Goal: Task Accomplishment & Management: Complete application form

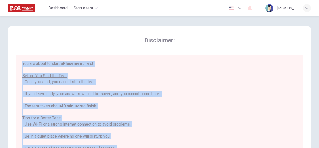
scroll to position [6, 0]
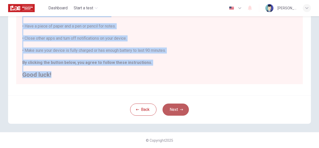
click at [175, 111] on button "Next" at bounding box center [176, 110] width 26 height 12
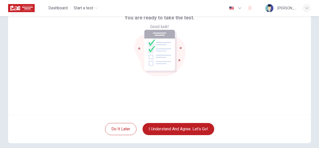
scroll to position [2, 0]
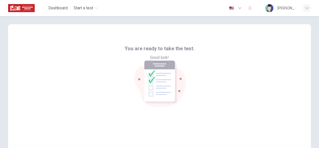
click at [211, 71] on div "You are ready to take the test. Good luck!" at bounding box center [159, 85] width 303 height 122
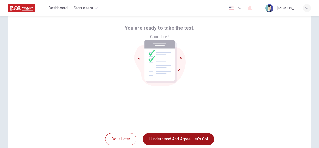
scroll to position [53, 0]
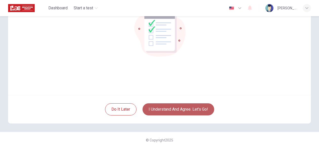
click at [183, 113] on button "I understand and agree. Let’s go!" at bounding box center [179, 110] width 72 height 12
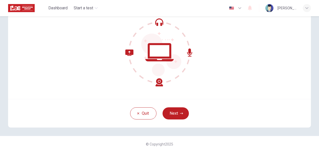
scroll to position [53, 0]
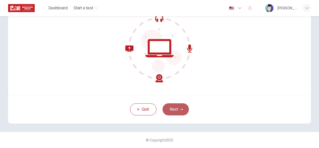
click at [179, 113] on button "Next" at bounding box center [176, 110] width 26 height 12
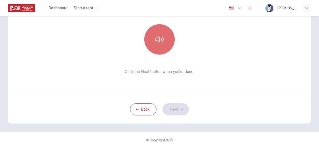
click at [168, 36] on button "button" at bounding box center [159, 39] width 30 height 30
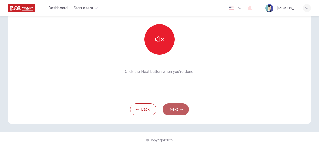
click at [173, 109] on button "Next" at bounding box center [176, 110] width 26 height 12
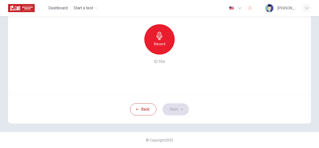
scroll to position [2, 0]
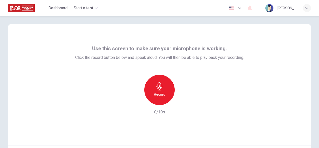
click at [163, 94] on h6 "Record" at bounding box center [159, 95] width 11 height 6
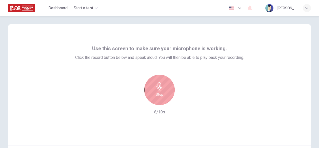
click at [161, 90] on icon "button" at bounding box center [159, 87] width 8 height 8
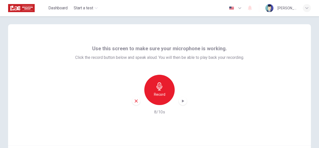
click at [180, 104] on div "button" at bounding box center [183, 101] width 8 height 8
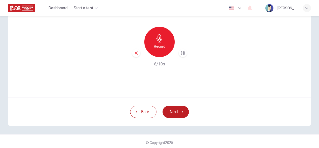
scroll to position [53, 0]
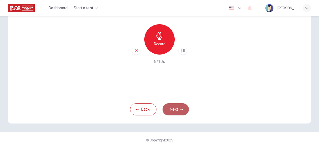
click at [170, 106] on button "Next" at bounding box center [176, 110] width 26 height 12
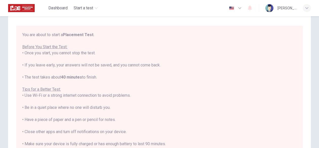
scroll to position [2, 0]
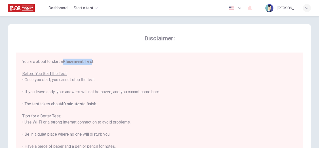
drag, startPoint x: 93, startPoint y: 60, endPoint x: 65, endPoint y: 64, distance: 28.4
click at [65, 64] on div "You are about to start a Placement Test . Before You Start the Test: • Once you…" at bounding box center [159, 129] width 274 height 140
copy div "Placement Tes"
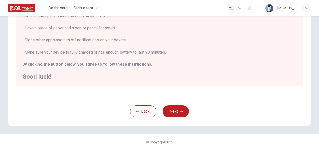
scroll to position [117, 0]
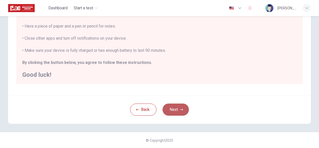
click at [171, 109] on button "Next" at bounding box center [176, 110] width 26 height 12
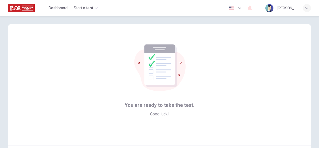
scroll to position [53, 0]
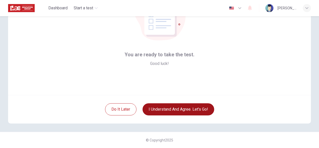
click at [172, 108] on button "I understand and agree. Let’s go!" at bounding box center [179, 110] width 72 height 12
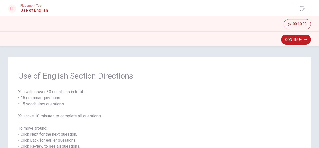
scroll to position [25, 0]
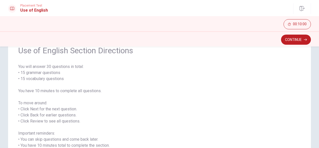
drag, startPoint x: 103, startPoint y: 57, endPoint x: 12, endPoint y: 53, distance: 91.3
click at [13, 55] on div "Use of English Section Directions You will answer 30 questions in total: • 15 g…" at bounding box center [159, 103] width 303 height 144
drag, startPoint x: 13, startPoint y: 53, endPoint x: 21, endPoint y: 52, distance: 7.4
click at [54, 48] on div "Use of English Section Directions You will answer 30 questions in total: • 15 g…" at bounding box center [159, 103] width 303 height 144
drag, startPoint x: 20, startPoint y: 51, endPoint x: 129, endPoint y: 52, distance: 108.4
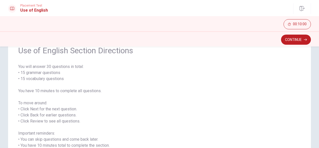
click at [129, 52] on span "Use of English Section Directions" at bounding box center [159, 51] width 283 height 10
drag, startPoint x: 128, startPoint y: 52, endPoint x: 97, endPoint y: 52, distance: 30.4
click at [97, 52] on span "Use of English Section Directions" at bounding box center [159, 51] width 283 height 10
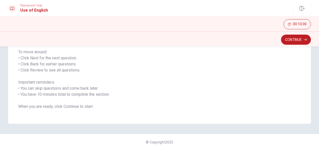
scroll to position [78, 0]
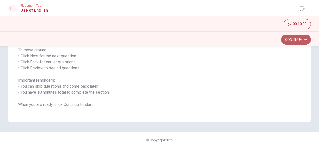
click at [295, 39] on button "Continue" at bounding box center [296, 40] width 30 height 10
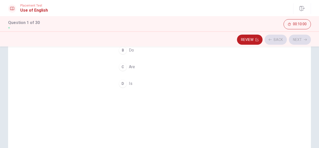
scroll to position [28, 0]
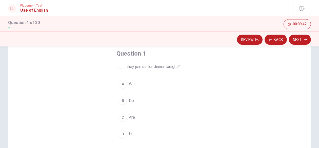
click at [129, 118] on span "Are" at bounding box center [132, 118] width 6 height 6
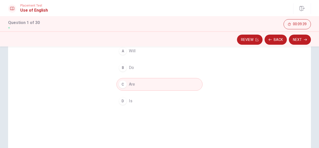
scroll to position [53, 0]
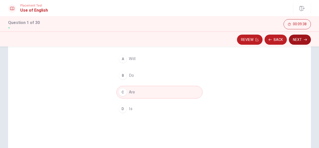
click at [298, 40] on button "Next" at bounding box center [300, 40] width 22 height 10
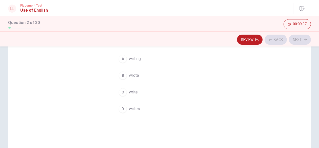
scroll to position [28, 0]
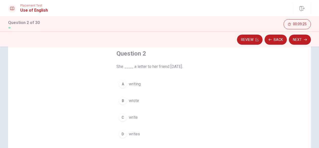
click at [134, 100] on span "wrote" at bounding box center [134, 101] width 10 height 6
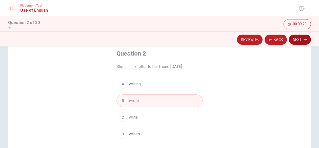
click at [295, 41] on button "Next" at bounding box center [300, 40] width 22 height 10
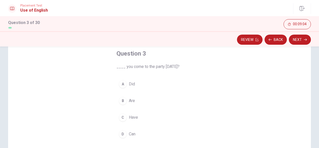
click at [133, 134] on span "Can" at bounding box center [132, 134] width 7 height 6
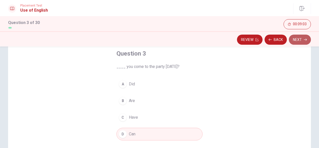
click at [299, 38] on button "Next" at bounding box center [300, 40] width 22 height 10
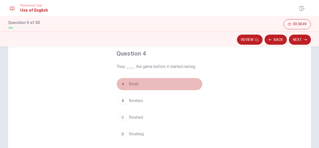
click at [129, 85] on span "finish" at bounding box center [134, 84] width 10 height 6
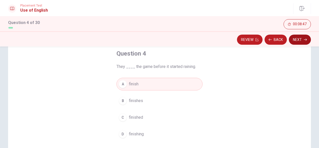
click at [299, 39] on button "Next" at bounding box center [300, 40] width 22 height 10
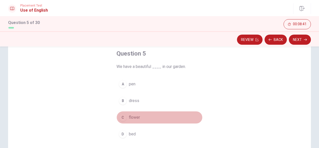
click at [134, 118] on span "flower" at bounding box center [134, 118] width 11 height 6
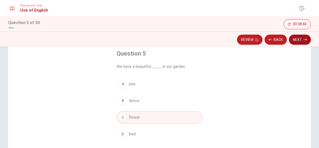
click at [299, 40] on button "Next" at bounding box center [300, 40] width 22 height 10
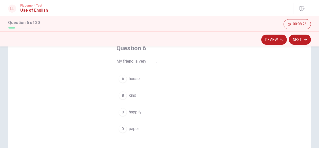
scroll to position [25, 0]
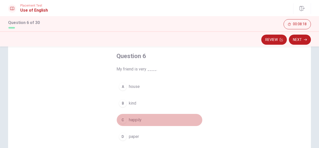
click at [138, 120] on span "happily" at bounding box center [135, 120] width 13 height 6
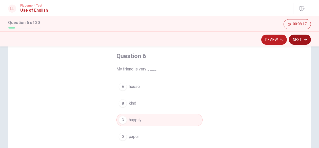
click at [303, 36] on button "Next" at bounding box center [300, 40] width 22 height 10
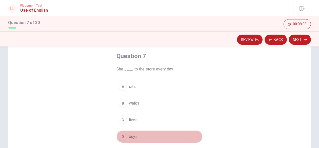
click at [133, 136] on span "buys" at bounding box center [133, 137] width 9 height 6
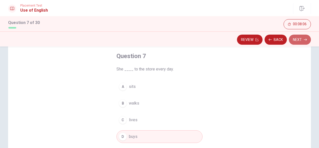
drag, startPoint x: 297, startPoint y: 40, endPoint x: 266, endPoint y: 47, distance: 31.8
click at [297, 40] on button "Next" at bounding box center [300, 40] width 22 height 10
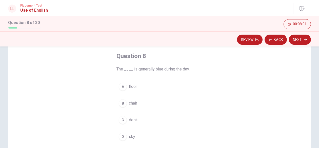
click at [129, 136] on span "sky" at bounding box center [132, 137] width 6 height 6
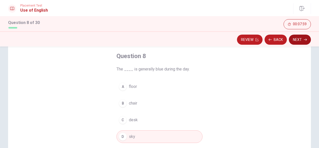
click at [299, 40] on button "Next" at bounding box center [300, 40] width 22 height 10
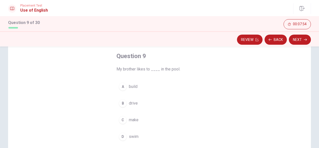
click at [138, 135] on button "D swim" at bounding box center [159, 137] width 86 height 13
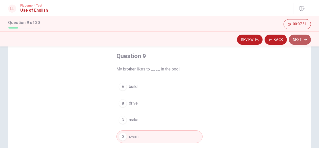
click at [298, 40] on button "Next" at bounding box center [300, 40] width 22 height 10
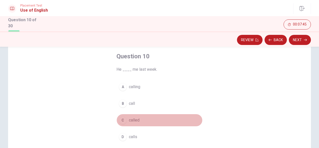
click at [134, 120] on span "called" at bounding box center [134, 120] width 11 height 6
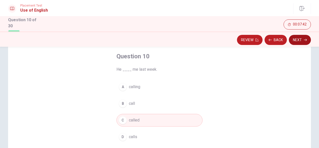
click at [299, 42] on button "Next" at bounding box center [300, 40] width 22 height 10
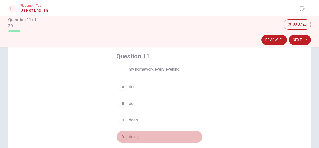
click at [130, 136] on span "doing" at bounding box center [134, 137] width 10 height 6
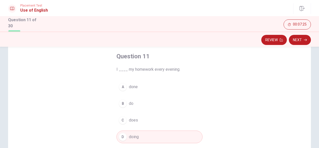
click at [134, 86] on span "done" at bounding box center [133, 87] width 9 height 6
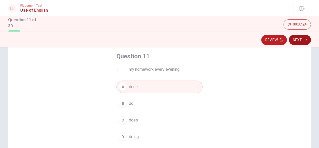
click at [299, 40] on button "Next" at bounding box center [300, 40] width 22 height 10
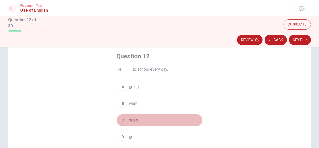
click at [133, 119] on span "goes" at bounding box center [133, 120] width 9 height 6
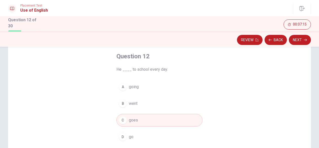
drag, startPoint x: 301, startPoint y: 38, endPoint x: 282, endPoint y: 41, distance: 20.0
click at [302, 38] on button "Next" at bounding box center [300, 40] width 22 height 10
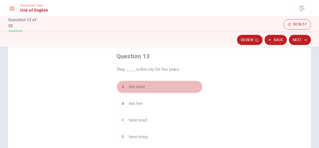
click at [141, 86] on span "has lived" at bounding box center [137, 87] width 16 height 6
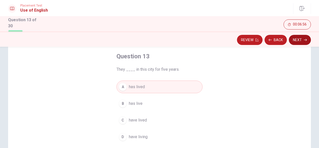
click at [295, 41] on button "Next" at bounding box center [300, 40] width 22 height 10
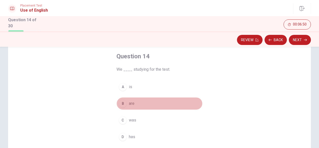
click at [131, 103] on span "are" at bounding box center [132, 104] width 6 height 6
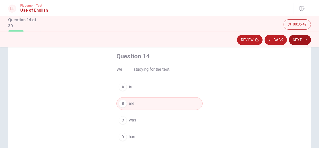
click at [297, 40] on button "Next" at bounding box center [300, 40] width 22 height 10
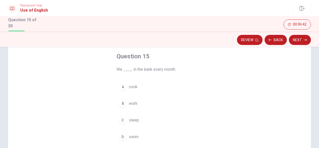
drag, startPoint x: 130, startPoint y: 103, endPoint x: 148, endPoint y: 100, distance: 18.4
click at [129, 103] on span "work" at bounding box center [133, 104] width 9 height 6
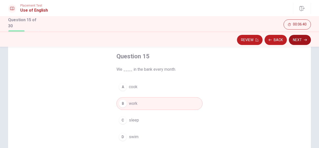
click at [300, 40] on button "Next" at bounding box center [300, 40] width 22 height 10
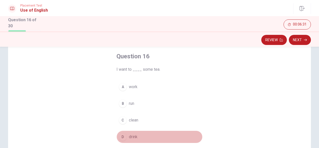
click at [130, 139] on span "drink" at bounding box center [133, 137] width 9 height 6
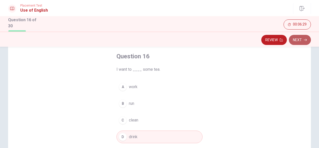
click at [299, 41] on button "Next" at bounding box center [300, 40] width 22 height 10
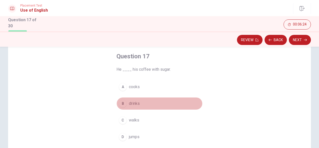
click at [135, 104] on span "drinks" at bounding box center [134, 104] width 11 height 6
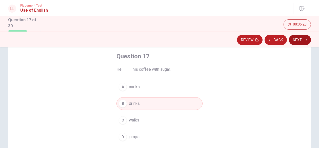
click at [303, 39] on button "Next" at bounding box center [300, 40] width 22 height 10
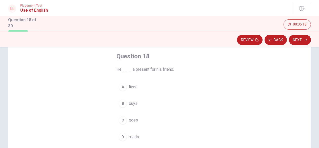
click at [130, 104] on span "buys" at bounding box center [133, 104] width 9 height 6
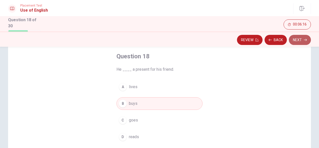
click at [296, 41] on button "Next" at bounding box center [300, 40] width 22 height 10
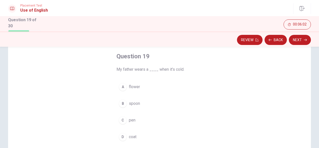
click at [133, 136] on span "coat" at bounding box center [133, 137] width 8 height 6
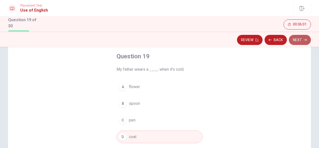
click at [296, 39] on button "Next" at bounding box center [300, 40] width 22 height 10
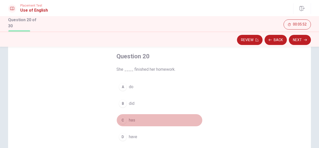
click at [133, 121] on span "has" at bounding box center [132, 120] width 6 height 6
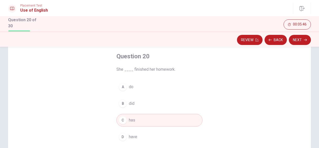
click at [133, 104] on span "did" at bounding box center [132, 104] width 6 height 6
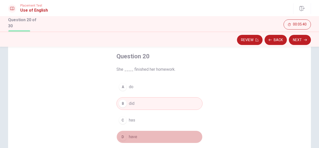
click at [140, 134] on button "D have" at bounding box center [159, 137] width 86 height 13
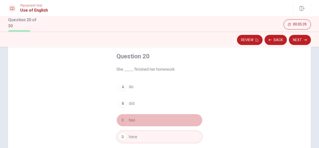
click at [136, 118] on button "C has" at bounding box center [159, 120] width 86 height 13
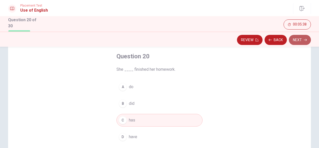
click at [300, 39] on button "Next" at bounding box center [300, 40] width 22 height 10
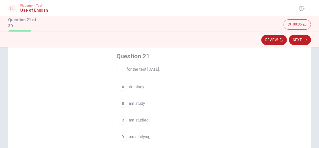
click at [148, 138] on span "am studying" at bounding box center [140, 137] width 22 height 6
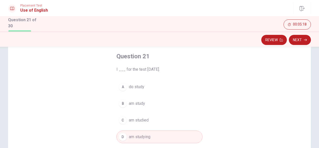
click at [150, 121] on button "C am studied" at bounding box center [159, 120] width 86 height 13
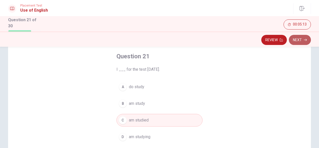
click at [297, 38] on button "Next" at bounding box center [300, 40] width 22 height 10
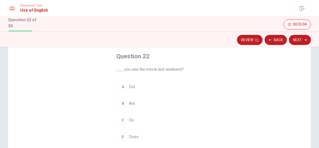
click at [131, 88] on span "Did" at bounding box center [132, 87] width 6 height 6
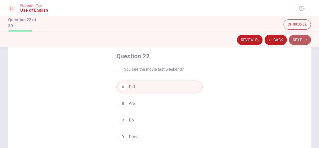
click at [296, 40] on button "Next" at bounding box center [300, 40] width 22 height 10
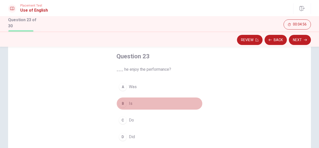
drag, startPoint x: 128, startPoint y: 103, endPoint x: 147, endPoint y: 102, distance: 18.5
click at [129, 103] on span "Is" at bounding box center [131, 104] width 4 height 6
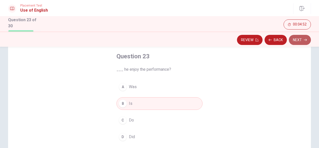
click at [298, 42] on button "Next" at bounding box center [300, 40] width 22 height 10
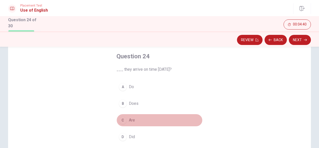
click at [134, 117] on button "C Are" at bounding box center [159, 120] width 86 height 13
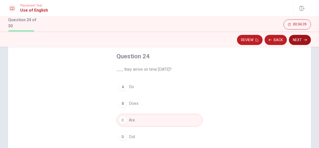
click at [298, 38] on button "Next" at bounding box center [300, 40] width 22 height 10
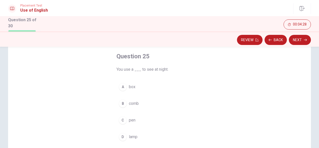
click at [137, 135] on button "D lamp" at bounding box center [159, 137] width 86 height 13
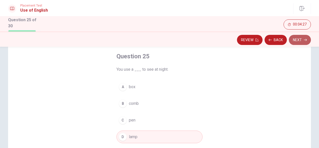
click at [300, 40] on button "Next" at bounding box center [300, 40] width 22 height 10
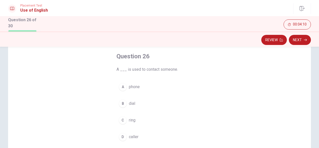
drag, startPoint x: 178, startPoint y: 69, endPoint x: 125, endPoint y: 69, distance: 52.9
click at [126, 70] on span "A ___ is used to contact someone." at bounding box center [159, 70] width 86 height 6
drag, startPoint x: 125, startPoint y: 69, endPoint x: 170, endPoint y: 67, distance: 44.6
click at [170, 67] on span "A ___ is used to contact someone." at bounding box center [159, 70] width 86 height 6
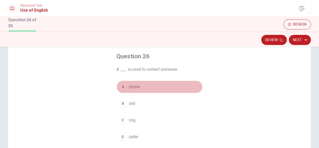
click at [133, 87] on span "phone" at bounding box center [134, 87] width 11 height 6
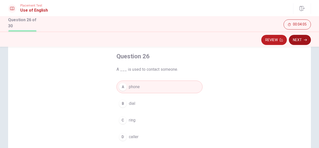
click at [299, 40] on button "Next" at bounding box center [300, 40] width 22 height 10
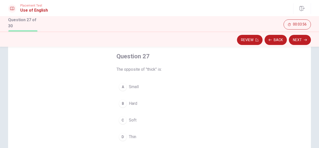
click at [132, 119] on span "Soft" at bounding box center [133, 120] width 8 height 6
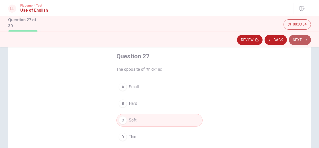
click at [297, 38] on button "Next" at bounding box center [300, 40] width 22 height 10
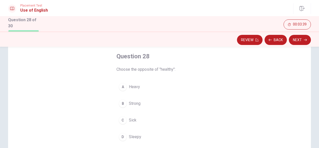
click at [133, 120] on span "Sick" at bounding box center [133, 120] width 8 height 6
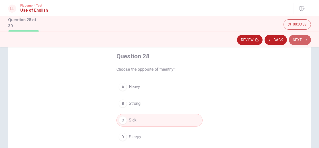
click at [299, 41] on button "Next" at bounding box center [300, 40] width 22 height 10
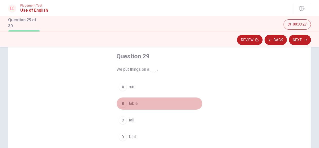
click at [134, 102] on span "table" at bounding box center [133, 104] width 9 height 6
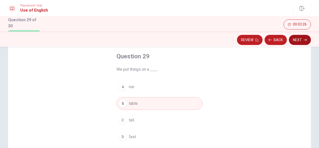
click at [298, 41] on button "Next" at bounding box center [300, 40] width 22 height 10
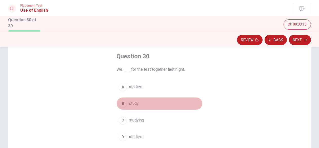
click at [131, 103] on span "study" at bounding box center [134, 104] width 10 height 6
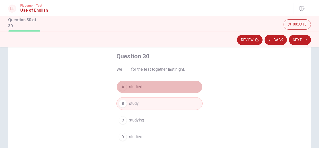
click at [134, 87] on span "studied" at bounding box center [135, 87] width 13 height 6
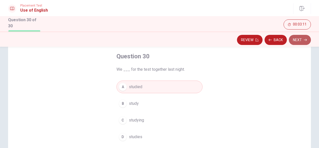
click at [298, 39] on button "Next" at bounding box center [300, 40] width 22 height 10
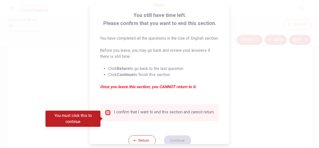
click at [107, 116] on input "You must click this to continue" at bounding box center [108, 113] width 6 height 6
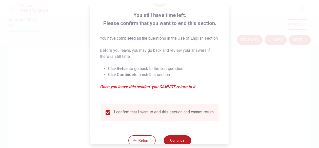
scroll to position [47, 0]
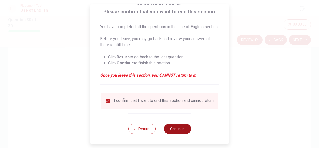
click at [181, 125] on button "Continue" at bounding box center [177, 129] width 27 height 10
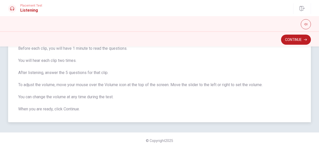
scroll to position [52, 0]
click at [292, 37] on button "Continue" at bounding box center [296, 40] width 30 height 10
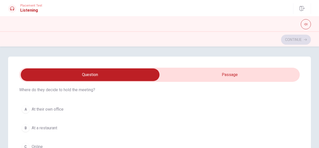
scroll to position [25, 0]
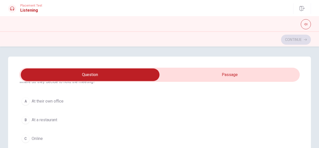
click at [57, 101] on span "At their own office" at bounding box center [48, 101] width 32 height 6
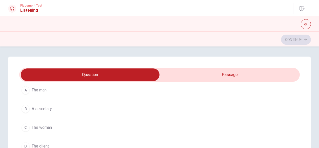
click at [51, 127] on span "The woman" at bounding box center [42, 128] width 20 height 6
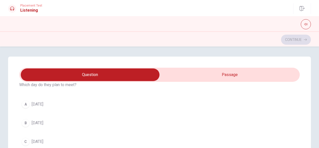
click at [42, 107] on button "A [DATE]" at bounding box center [159, 104] width 281 height 13
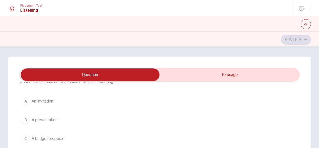
scroll to position [380, 0]
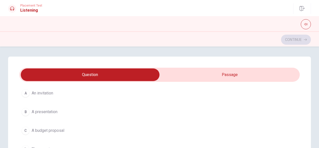
click at [62, 129] on span "A budget proposal" at bounding box center [48, 131] width 33 height 6
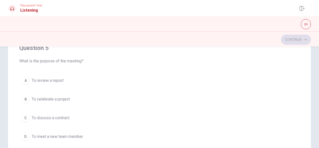
scroll to position [127, 0]
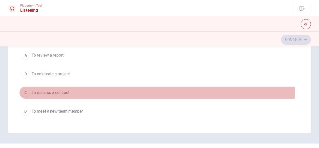
click at [59, 90] on span "To discuss a contract" at bounding box center [51, 93] width 38 height 6
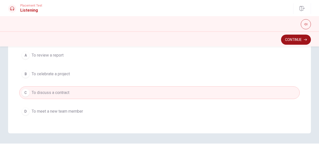
click at [299, 39] on button "Continue" at bounding box center [296, 40] width 30 height 10
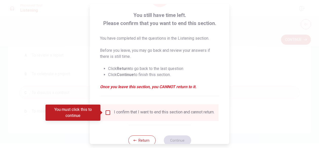
scroll to position [41, 0]
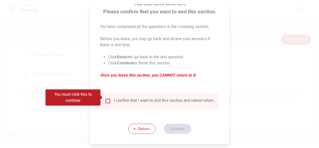
click at [105, 98] on input "You must click this to continue" at bounding box center [108, 101] width 6 height 6
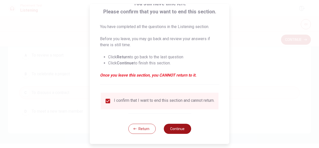
click at [176, 129] on button "Continue" at bounding box center [177, 129] width 27 height 10
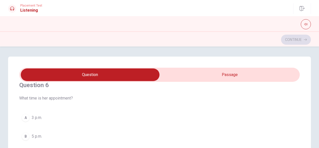
scroll to position [0, 0]
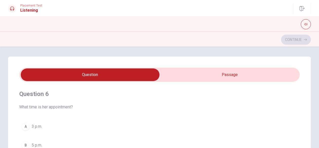
drag, startPoint x: 316, startPoint y: 84, endPoint x: 317, endPoint y: 87, distance: 3.1
click at [317, 87] on div "Question 6 What time is her appointment? A 3 p.m. B 5 p.m. C 2 p.m. D 4 p.m. Qu…" at bounding box center [159, 98] width 319 height 102
type input "11"
click at [109, 73] on input "checkbox" at bounding box center [90, 75] width 421 height 13
checkbox input "true"
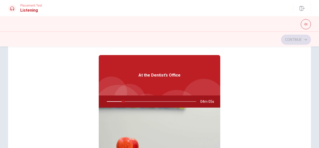
scroll to position [2, 0]
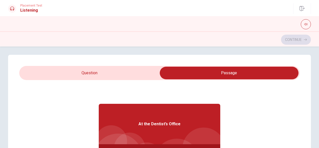
type input "19"
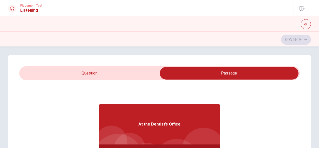
scroll to position [0, 0]
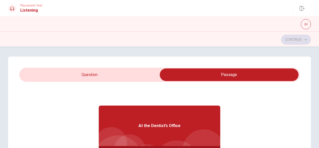
click at [224, 80] on input "checkbox" at bounding box center [229, 75] width 421 height 13
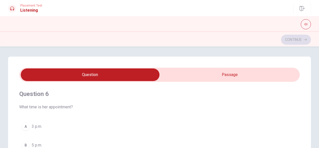
click at [221, 75] on input "checkbox" at bounding box center [90, 75] width 421 height 13
checkbox input "true"
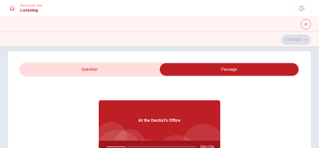
type input "23"
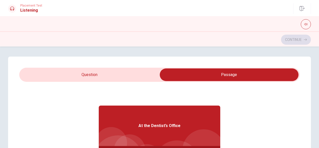
click at [104, 79] on input "checkbox" at bounding box center [229, 75] width 421 height 13
checkbox input "false"
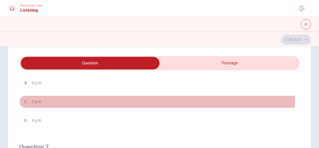
click at [34, 101] on span "2 p.m." at bounding box center [37, 102] width 10 height 6
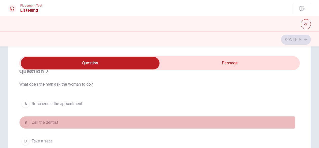
click at [58, 120] on span "Call the dentist" at bounding box center [45, 123] width 27 height 6
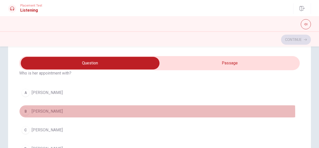
drag, startPoint x: 40, startPoint y: 112, endPoint x: 47, endPoint y: 112, distance: 6.8
click at [39, 112] on span "[PERSON_NAME]" at bounding box center [47, 112] width 31 height 6
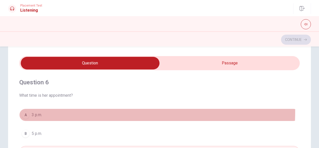
click at [42, 111] on button "A 3 p.m." at bounding box center [159, 115] width 281 height 13
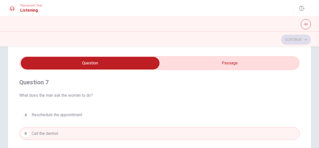
scroll to position [127, 0]
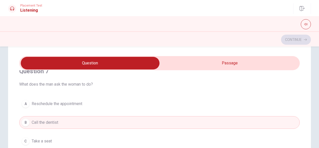
click at [54, 123] on span "Call the dentist" at bounding box center [45, 123] width 27 height 6
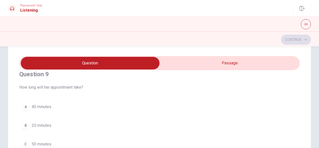
scroll to position [380, 0]
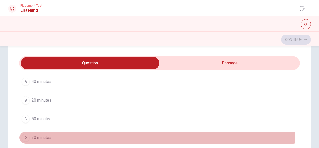
click at [43, 135] on span "30 minutes" at bounding box center [42, 138] width 20 height 6
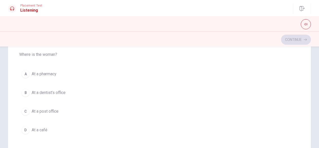
scroll to position [113, 0]
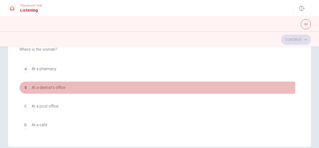
click at [53, 85] on span "At a dentist’s office" at bounding box center [49, 88] width 34 height 6
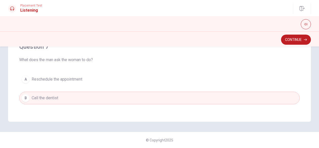
scroll to position [0, 0]
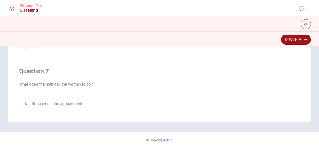
click at [297, 38] on button "Continue" at bounding box center [296, 40] width 30 height 10
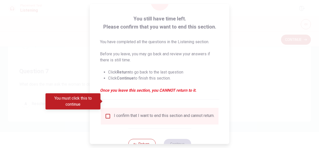
scroll to position [41, 0]
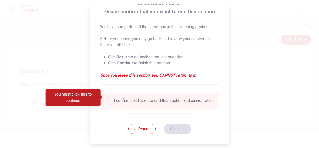
click at [109, 99] on input "You must click this to continue" at bounding box center [108, 101] width 6 height 6
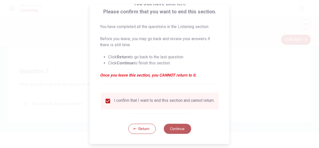
click at [176, 128] on button "Continue" at bounding box center [177, 129] width 27 height 10
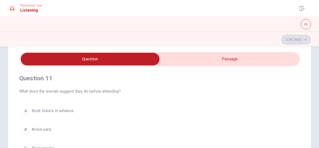
scroll to position [0, 0]
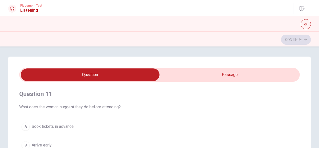
type input "2"
click at [202, 75] on input "checkbox" at bounding box center [90, 75] width 421 height 13
checkbox input "true"
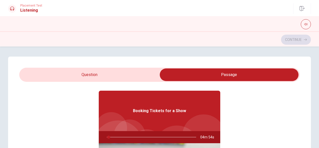
scroll to position [25, 0]
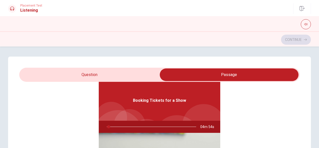
type input "2"
click at [125, 74] on input "checkbox" at bounding box center [229, 75] width 421 height 13
checkbox input "false"
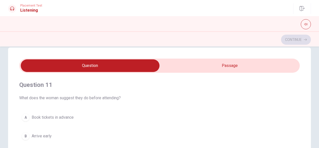
scroll to position [0, 0]
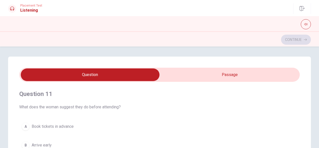
type input "11"
click at [200, 74] on input "checkbox" at bounding box center [90, 75] width 421 height 13
checkbox input "true"
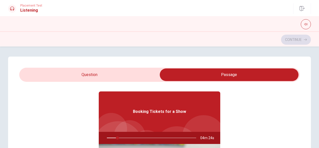
scroll to position [25, 0]
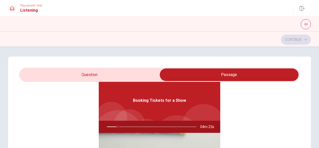
type input "13"
click at [130, 74] on input "checkbox" at bounding box center [229, 75] width 421 height 13
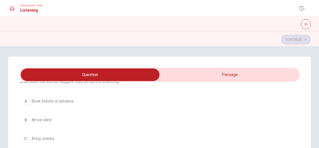
scroll to position [0, 0]
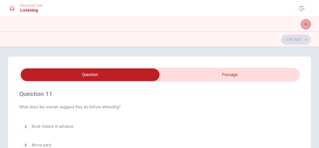
click at [307, 24] on icon "button" at bounding box center [305, 24] width 3 height 2
click at [306, 25] on span at bounding box center [306, 25] width 4 height 3
click at [172, 97] on h4 "Question 11" at bounding box center [159, 94] width 281 height 8
click at [228, 69] on input "checkbox" at bounding box center [90, 75] width 421 height 13
checkbox input "true"
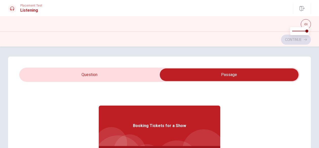
click at [189, 114] on div "Booking Tickets for a Show" at bounding box center [160, 126] width 122 height 41
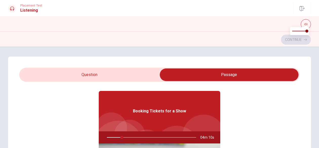
scroll to position [28, 0]
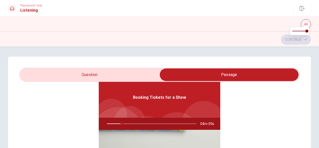
click at [107, 86] on div "Booking Tickets for a Show" at bounding box center [160, 97] width 122 height 41
type input "17"
click at [90, 78] on input "checkbox" at bounding box center [229, 75] width 421 height 13
checkbox input "false"
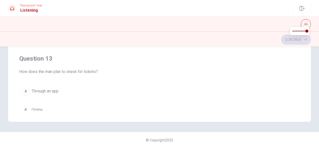
scroll to position [0, 0]
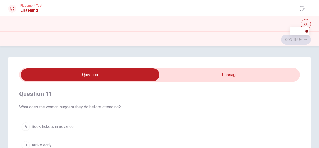
click at [35, 11] on h1 "Listening" at bounding box center [31, 10] width 22 height 6
click at [12, 7] on icon at bounding box center [12, 9] width 4 height 4
type input "21"
click at [201, 78] on input "checkbox" at bounding box center [90, 75] width 421 height 13
checkbox input "true"
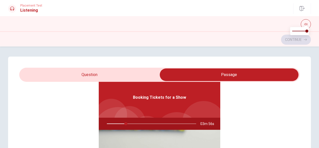
click at [167, 107] on div "Booking Tickets for a Show" at bounding box center [160, 97] width 122 height 41
click at [203, 123] on span "03m 55s" at bounding box center [209, 124] width 18 height 12
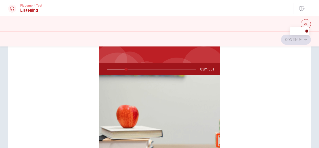
scroll to position [101, 0]
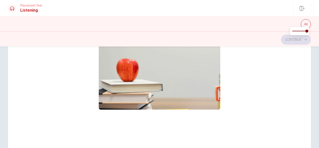
click at [132, 81] on img at bounding box center [160, 69] width 122 height 81
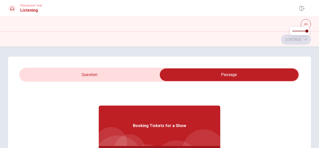
type input "23"
click at [223, 71] on input "checkbox" at bounding box center [229, 75] width 421 height 13
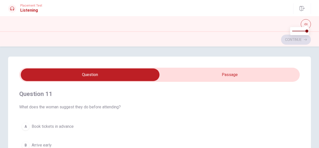
click at [88, 79] on input "checkbox" at bounding box center [90, 75] width 421 height 13
checkbox input "true"
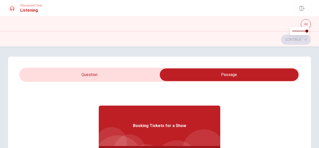
type input "24"
click at [88, 79] on input "checkbox" at bounding box center [229, 75] width 421 height 13
checkbox input "false"
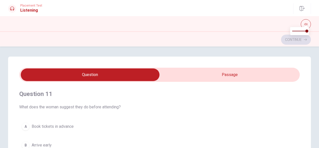
click at [53, 103] on div "Question 11 What does the woman suggest they do before attending?" at bounding box center [159, 100] width 281 height 20
click at [35, 93] on h4 "Question 11" at bounding box center [159, 94] width 281 height 8
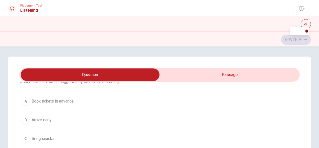
scroll to position [51, 0]
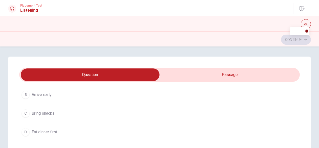
click at [50, 132] on span "Eat dinner first" at bounding box center [45, 132] width 26 height 6
click at [50, 116] on span "Downtown" at bounding box center [41, 116] width 19 height 6
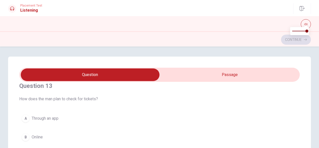
scroll to position [228, 0]
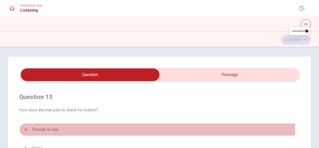
click at [54, 125] on button "A Through an app" at bounding box center [159, 130] width 281 height 13
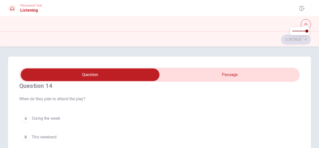
scroll to position [380, 0]
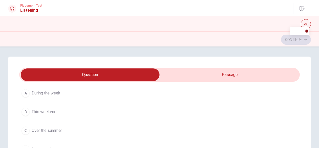
click at [47, 110] on span "This weekend" at bounding box center [44, 112] width 25 height 6
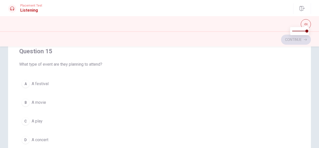
scroll to position [101, 0]
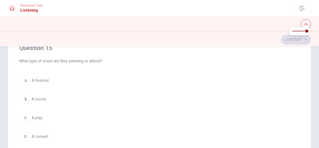
click at [39, 96] on span "A movie" at bounding box center [39, 99] width 14 height 6
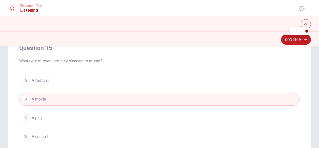
click at [39, 134] on span "A concert" at bounding box center [40, 137] width 17 height 6
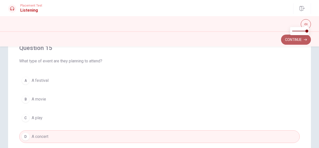
click at [289, 39] on button "Continue" at bounding box center [296, 40] width 30 height 10
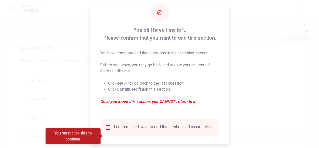
scroll to position [25, 0]
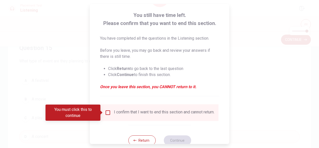
drag, startPoint x: 106, startPoint y: 114, endPoint x: 111, endPoint y: 114, distance: 5.1
click at [106, 114] on input "You must click this to continue" at bounding box center [108, 113] width 6 height 6
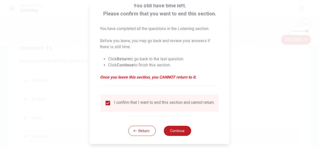
scroll to position [41, 0]
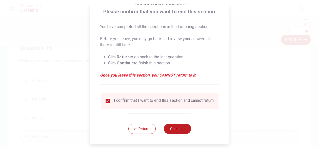
click at [173, 135] on div "Return Continue" at bounding box center [159, 129] width 63 height 31
click at [176, 130] on button "Continue" at bounding box center [177, 129] width 27 height 10
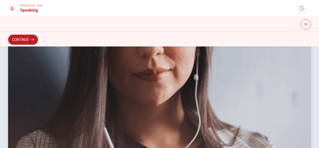
scroll to position [0, 0]
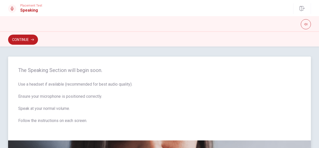
drag, startPoint x: 96, startPoint y: 93, endPoint x: 27, endPoint y: 105, distance: 70.4
click at [27, 105] on span "Use a headset if available (recommended for best audio quality). Ensure your mi…" at bounding box center [159, 106] width 283 height 49
drag, startPoint x: 82, startPoint y: 106, endPoint x: 29, endPoint y: 112, distance: 53.1
click at [29, 112] on span "Use a headset if available (recommended for best audio quality). Ensure your mi…" at bounding box center [159, 106] width 283 height 49
drag, startPoint x: 17, startPoint y: 108, endPoint x: 82, endPoint y: 111, distance: 65.4
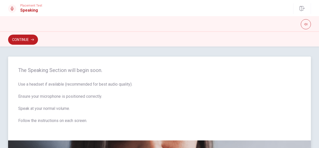
click at [82, 111] on div "The Speaking Section will begin soon. Use a headset if available (recommended f…" at bounding box center [159, 99] width 303 height 84
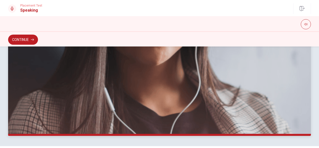
scroll to position [80, 0]
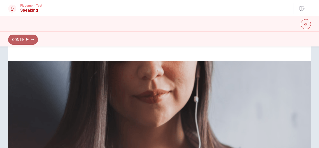
click at [19, 38] on button "Continue" at bounding box center [23, 40] width 30 height 10
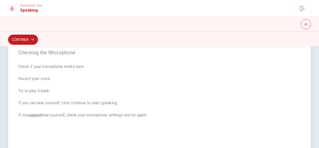
scroll to position [54, 0]
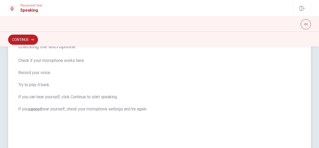
drag, startPoint x: 158, startPoint y: 109, endPoint x: 26, endPoint y: 99, distance: 132.3
click at [19, 96] on span "Check if your microphone works here. Record your voice. Try to play it back. If…" at bounding box center [159, 85] width 283 height 55
drag, startPoint x: 21, startPoint y: 96, endPoint x: 98, endPoint y: 100, distance: 77.3
click at [122, 100] on span "Check if your microphone works here. Record your voice. Try to play it back. If…" at bounding box center [159, 85] width 283 height 55
drag, startPoint x: 39, startPoint y: 96, endPoint x: 184, endPoint y: 104, distance: 145.0
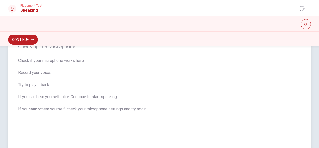
click at [120, 101] on span "Check if your microphone works here. Record your voice. Try to play it back. If…" at bounding box center [159, 85] width 283 height 55
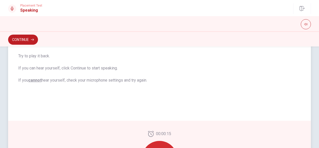
scroll to position [152, 0]
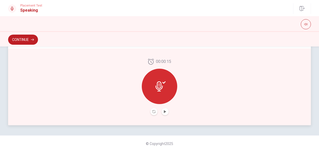
click at [163, 85] on icon at bounding box center [160, 87] width 10 height 10
click at [166, 112] on button "Play Audio" at bounding box center [165, 111] width 7 height 7
click at [166, 112] on button "Pause Audio" at bounding box center [165, 111] width 7 height 7
click at [164, 112] on icon "Play Audio" at bounding box center [165, 111] width 2 height 3
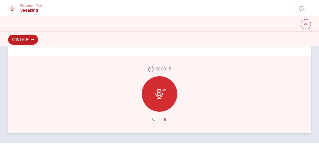
scroll to position [155, 0]
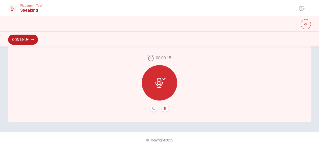
click at [163, 88] on icon at bounding box center [160, 83] width 10 height 10
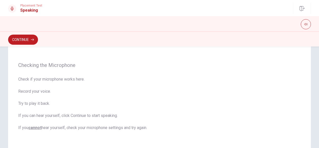
scroll to position [29, 0]
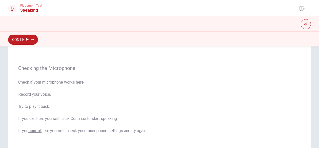
drag, startPoint x: 125, startPoint y: 119, endPoint x: 33, endPoint y: 126, distance: 92.2
click at [33, 126] on span "Check if your microphone works here. Record your voice. Try to play it back. If…" at bounding box center [159, 107] width 283 height 55
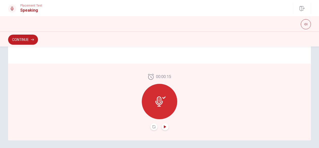
scroll to position [155, 0]
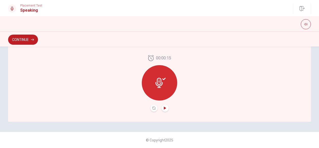
click at [158, 83] on icon at bounding box center [158, 83] width 7 height 10
click at [154, 108] on button "Record Again" at bounding box center [153, 108] width 7 height 7
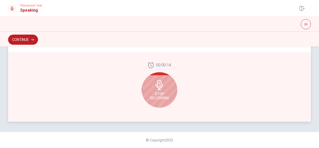
scroll to position [80, 0]
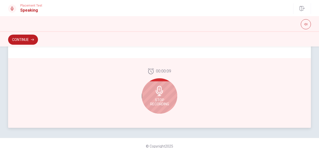
click at [162, 89] on div "Stop Recording" at bounding box center [159, 95] width 35 height 35
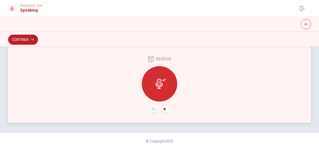
click at [165, 109] on button "Play Audio" at bounding box center [165, 109] width 7 height 7
click at [165, 109] on icon "Play Audio" at bounding box center [165, 108] width 2 height 3
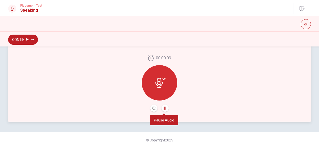
click at [165, 108] on button "Pause Audio" at bounding box center [165, 108] width 7 height 7
click at [165, 108] on button "Play Audio" at bounding box center [165, 108] width 7 height 7
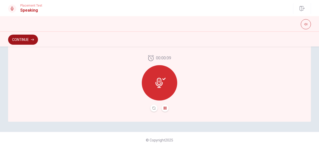
click at [19, 37] on button "Continue" at bounding box center [23, 40] width 30 height 10
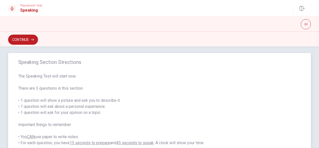
scroll to position [0, 0]
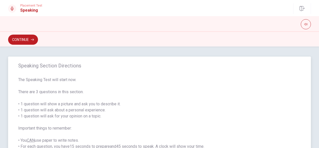
drag, startPoint x: 107, startPoint y: 105, endPoint x: 39, endPoint y: 104, distance: 68.4
click at [39, 104] on span "The Speaking Test will start now. There are 3 questions in this section. • 1 qu…" at bounding box center [159, 113] width 283 height 73
drag, startPoint x: 124, startPoint y: 101, endPoint x: 141, endPoint y: 97, distance: 17.8
click at [64, 104] on span "The Speaking Test will start now. There are 3 questions in this section. • 1 qu…" at bounding box center [159, 113] width 283 height 73
click at [24, 40] on button "Continue" at bounding box center [23, 40] width 30 height 10
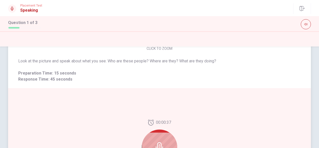
scroll to position [130, 0]
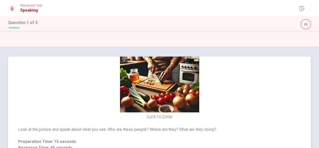
click at [254, 91] on div "CLICK TO ZOOM" at bounding box center [159, 76] width 303 height 87
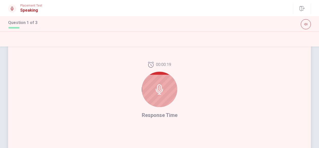
click at [156, 93] on icon at bounding box center [159, 90] width 7 height 10
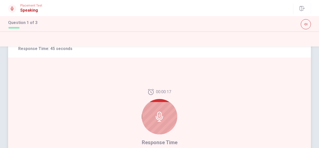
scroll to position [127, 0]
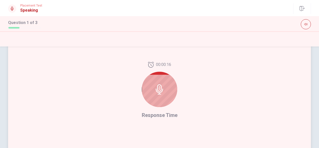
drag, startPoint x: 160, startPoint y: 81, endPoint x: 158, endPoint y: 85, distance: 4.8
click at [159, 83] on div at bounding box center [159, 89] width 35 height 35
click at [158, 85] on icon at bounding box center [159, 90] width 7 height 10
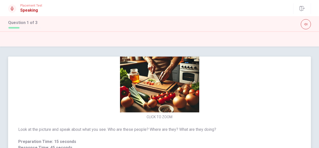
scroll to position [101, 0]
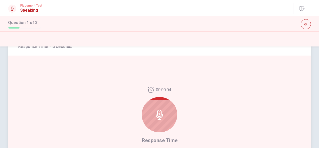
click at [162, 114] on icon at bounding box center [159, 115] width 10 height 10
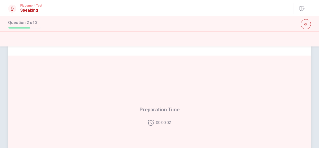
click at [148, 121] on icon at bounding box center [151, 123] width 6 height 6
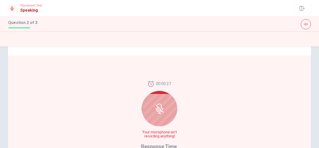
click at [159, 108] on div at bounding box center [159, 108] width 35 height 35
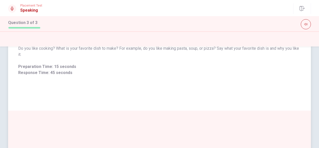
scroll to position [107, 0]
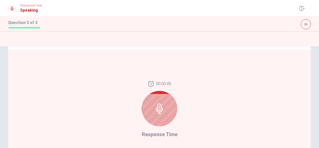
click at [162, 107] on icon at bounding box center [159, 109] width 10 height 10
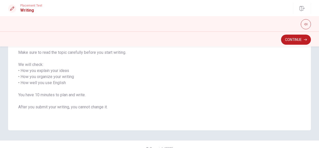
scroll to position [0, 0]
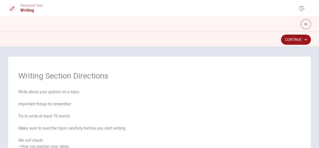
click at [291, 39] on button "Continue" at bounding box center [296, 40] width 30 height 10
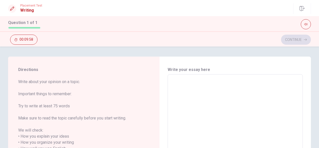
click at [198, 87] on textarea at bounding box center [235, 149] width 128 height 141
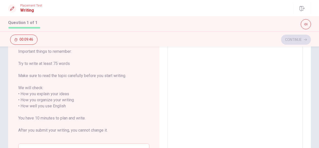
scroll to position [51, 0]
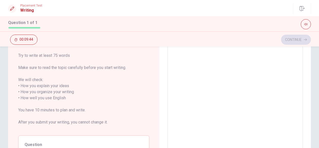
drag, startPoint x: 98, startPoint y: 123, endPoint x: 34, endPoint y: 82, distance: 75.8
click at [33, 82] on span "Write about your opinion on a topic. Important things to remember: Try to write…" at bounding box center [83, 79] width 131 height 103
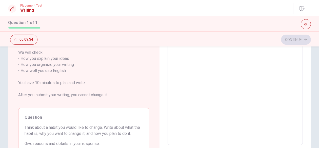
scroll to position [94, 0]
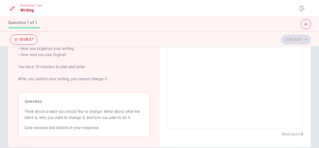
drag, startPoint x: 110, startPoint y: 126, endPoint x: 16, endPoint y: 111, distance: 94.9
click at [19, 108] on div "Question Think about a habit you would like to change. Write about what the hab…" at bounding box center [83, 114] width 131 height 45
drag, startPoint x: 27, startPoint y: 111, endPoint x: 99, endPoint y: 126, distance: 73.3
click at [99, 126] on div "Question Think about a habit you would like to change. Write about what the hab…" at bounding box center [83, 114] width 131 height 45
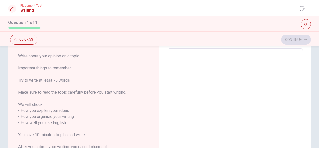
scroll to position [25, 0]
click at [189, 67] on textarea at bounding box center [235, 123] width 128 height 141
type textarea "I"
type textarea "x"
type textarea "I"
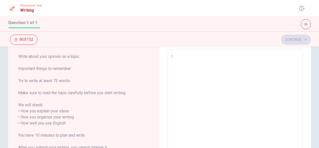
type textarea "x"
type textarea "I l"
type textarea "x"
type textarea "I li"
type textarea "x"
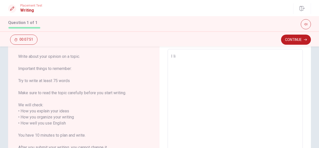
type textarea "I lig"
type textarea "x"
type textarea "I lige"
type textarea "x"
type textarea "I lige"
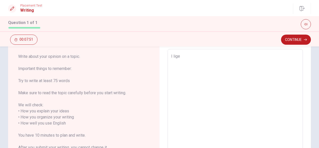
type textarea "x"
type textarea "I lige"
type textarea "x"
type textarea "I lig"
type textarea "x"
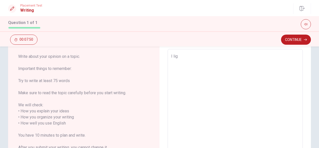
type textarea "I li"
type textarea "x"
type textarea "I lik"
type textarea "x"
type textarea "I like"
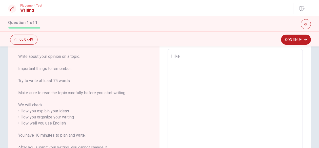
type textarea "x"
type textarea "I like"
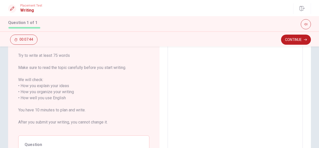
scroll to position [0, 0]
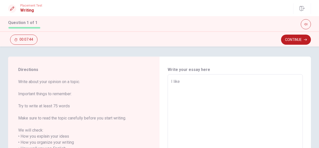
type textarea "x"
type textarea "I like t"
type textarea "x"
type textarea "I like th"
type textarea "x"
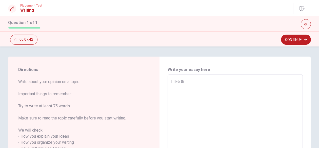
type textarea "I like the"
type textarea "x"
type textarea "I like the"
type textarea "x"
type textarea "I like the h"
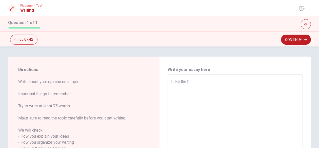
type textarea "x"
type textarea "I like the ha"
type textarea "x"
type textarea "I like the hab"
type textarea "x"
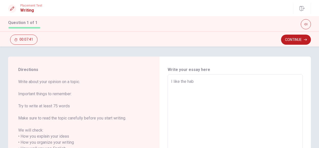
type textarea "I like the habi"
type textarea "x"
type textarea "I like the habit"
type textarea "x"
type textarea "I like the habit"
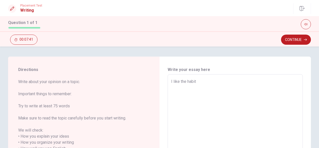
type textarea "x"
type textarea "I like the habit d"
type textarea "x"
type textarea "I like the habit de"
type textarea "x"
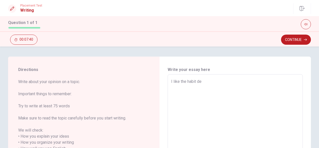
type textarea "I like the habit de"
type textarea "x"
type textarea "I like the habit de"
type textarea "x"
type textarea "I like the habit d"
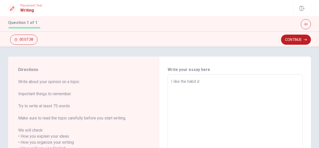
type textarea "x"
type textarea "I like the habit"
type textarea "x"
type textarea "I like the habit"
type textarea "x"
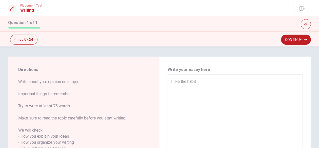
type textarea "I like the habi"
type textarea "x"
type textarea "I like the hab"
type textarea "x"
type textarea "I like the ha"
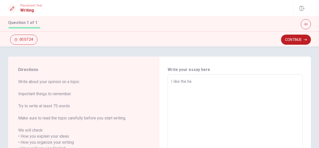
type textarea "x"
type textarea "I like the h"
type textarea "x"
type textarea "I like the"
type textarea "x"
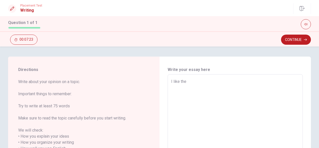
type textarea "I like the"
type textarea "x"
type textarea "I like th"
type textarea "x"
type textarea "I like t"
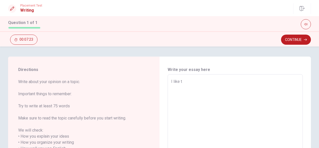
type textarea "x"
type textarea "I like"
type textarea "x"
type textarea "I like o"
type textarea "x"
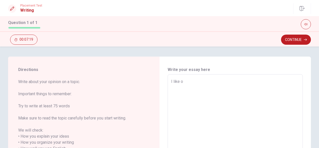
type textarea "I like of"
type textarea "x"
type textarea "I like of"
type textarea "x"
type textarea "I like of m"
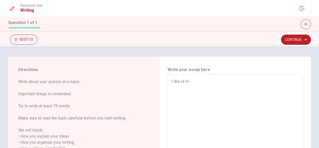
type textarea "x"
type textarea "I like of"
type textarea "x"
type textarea "I like of h"
type textarea "x"
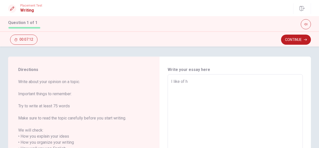
type textarea "I like of he"
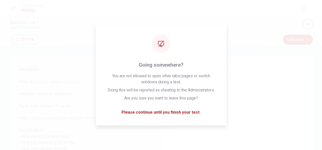
type textarea "x"
type textarea "I like of he"
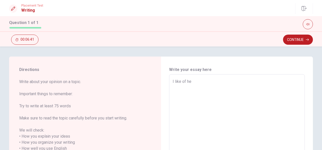
click at [174, 80] on textarea "I like of he" at bounding box center [237, 149] width 129 height 141
type textarea "x"
type textarea "I wlike of he"
type textarea "x"
type textarea "I wolike of he"
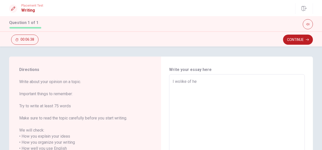
type textarea "x"
type textarea "I woulike of he"
type textarea "x"
type textarea "I woullike of he"
type textarea "x"
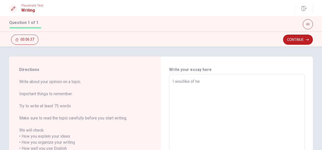
type textarea "I wouldlike of he"
type textarea "x"
type textarea "I would like of he"
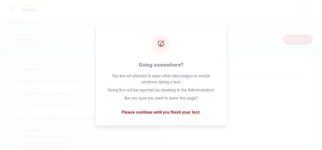
type textarea "x"
type textarea "I would like of he"
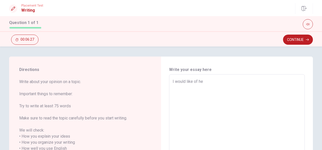
click at [205, 81] on textarea "I would like of he" at bounding box center [237, 149] width 129 height 141
type textarea "x"
type textarea "I would like of h"
type textarea "x"
type textarea "I would like of"
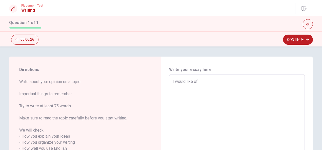
type textarea "x"
type textarea "I would like of"
type textarea "x"
type textarea "I would like o"
type textarea "x"
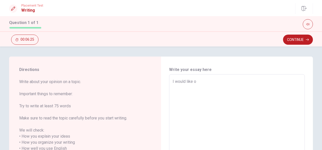
type textarea "I would like"
type textarea "x"
type textarea "I would like t"
type textarea "x"
type textarea "I would like to"
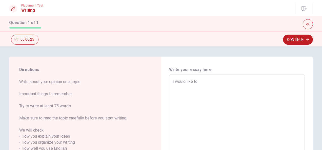
type textarea "x"
type textarea "I would like to"
type textarea "x"
type textarea "I would like to e"
type textarea "x"
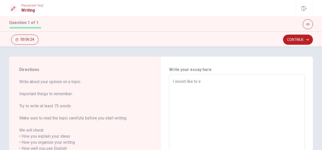
type textarea "I would like to ex"
type textarea "x"
type textarea "I would like to exc"
type textarea "x"
type textarea "I would like to exce"
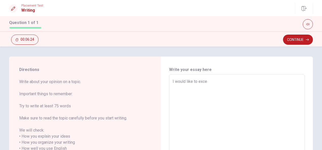
type textarea "x"
type textarea "I would like to excer"
type textarea "x"
type textarea "I would like to excerc"
type textarea "x"
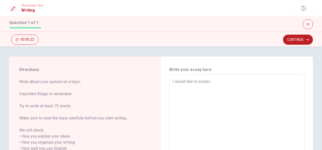
type textarea "I would like to excerci"
type textarea "x"
type textarea "I would like to excercis"
type textarea "x"
type textarea "I would like to excercise"
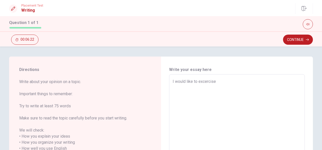
type textarea "x"
type textarea "I would like to excercise"
type textarea "x"
type textarea "I would like to excercise m"
type textarea "x"
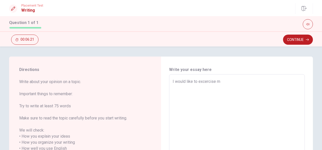
type textarea "I would like to excercise mo"
type textarea "x"
type textarea "I would like to excercise mor"
type textarea "x"
type textarea "I would like to excercise more"
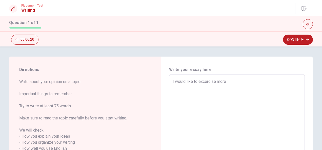
type textarea "x"
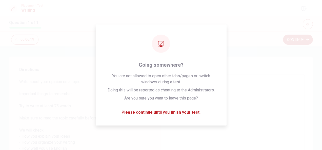
type textarea "I would like to excercise more"
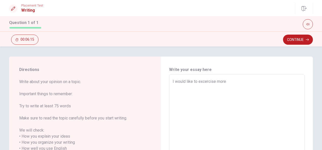
type textarea "x"
type textarea "I would like to excercise more,"
type textarea "x"
type textarea "I would like to excercise more,"
type textarea "x"
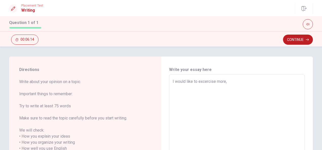
type textarea "I would like to excercise more, b"
type textarea "x"
type textarea "I would like to excercise more, be"
type textarea "x"
type textarea "I would like to excercise more, be"
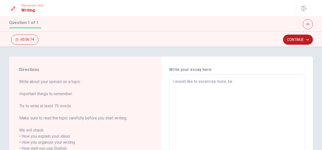
type textarea "x"
type textarea "I would like to excercise more, be m"
type textarea "x"
type textarea "I would like to excercise more, be mo"
type textarea "x"
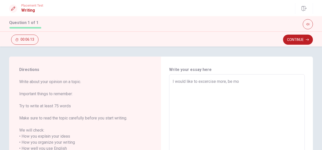
type textarea "I would like to excercise more, be mor"
type textarea "x"
type textarea "I would like to excercise more, be more"
type textarea "x"
type textarea "I would like to excercise more, be more"
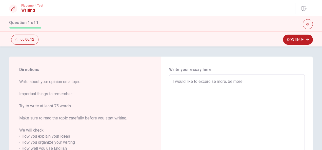
type textarea "x"
type textarea "I would like to excercise more, be more l"
type textarea "x"
type textarea "I would like to excercise more, be more li"
type textarea "x"
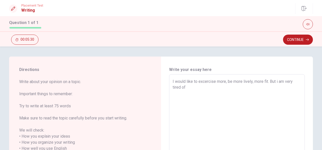
click at [195, 90] on textarea "I would like to excercise more, be more lively, more fit. But i am very tired of" at bounding box center [237, 149] width 129 height 141
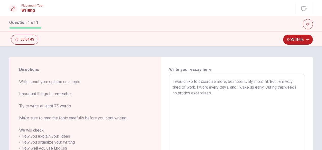
drag, startPoint x: 213, startPoint y: 94, endPoint x: 163, endPoint y: 80, distance: 52.6
click at [163, 80] on div "Write your essay here I would like to excercise more, be more lively, more fit.…" at bounding box center [237, 149] width 152 height 185
click at [200, 104] on textarea "I would like to excercise more, be more lively, more fit. But i am very tired o…" at bounding box center [237, 149] width 129 height 141
click at [216, 96] on textarea "I would like to excercise more, be more lively, more fit. But i am very tired o…" at bounding box center [237, 149] width 129 height 141
drag, startPoint x: 214, startPoint y: 94, endPoint x: 161, endPoint y: 81, distance: 54.5
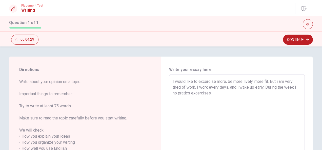
click at [161, 81] on div "Write your essay here I would like to excercise more, be more lively, more fit.…" at bounding box center [237, 149] width 152 height 185
click at [211, 112] on textarea "I would like to excercise more, be more lively, more fit. But i am very tired o…" at bounding box center [237, 149] width 129 height 141
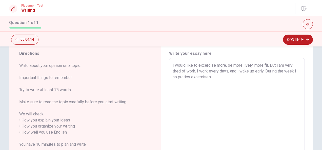
scroll to position [16, 0]
click at [225, 90] on textarea "I would like to excercise more, be more lively, more fit. But i am very tired o…" at bounding box center [237, 133] width 129 height 141
click at [229, 70] on textarea "I would like to excercise more, be more lively, more fit. But i am very tired o…" at bounding box center [237, 133] width 129 height 141
click at [225, 84] on textarea "I would like to excercise more, be more lively, more fit. But i am very tired o…" at bounding box center [237, 133] width 129 height 141
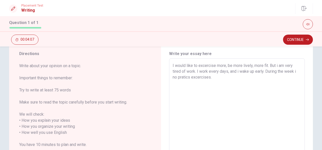
click at [221, 75] on textarea "I would like to excercise more, be more lively, more fit. But i am very tired o…" at bounding box center [237, 133] width 129 height 141
click at [176, 77] on textarea "I would like to excercise more, be more lively, more fit. But i am very tired o…" at bounding box center [237, 133] width 129 height 141
click at [231, 79] on textarea "I would like to excercise more, be more lively, more fit. But i am very tired o…" at bounding box center [237, 133] width 129 height 141
click at [212, 81] on textarea "I would like to excercise more, be more lively, more fit. But i am very tired o…" at bounding box center [237, 133] width 129 height 141
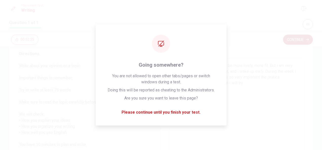
click at [295, 41] on button "Continue" at bounding box center [298, 40] width 30 height 10
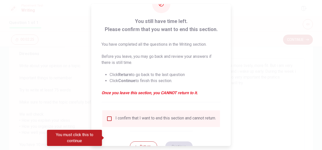
scroll to position [38, 0]
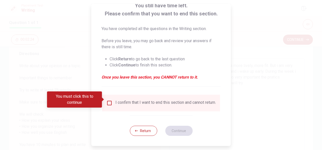
click at [109, 100] on input "You must click this to continue" at bounding box center [109, 103] width 6 height 6
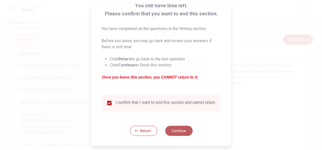
click at [180, 131] on button "Continue" at bounding box center [178, 131] width 27 height 10
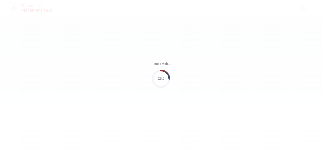
scroll to position [0, 0]
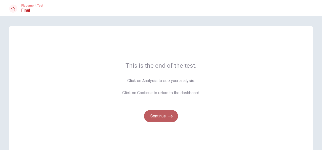
click at [154, 114] on button "Continue" at bounding box center [161, 116] width 34 height 12
